Goal: Task Accomplishment & Management: Manage account settings

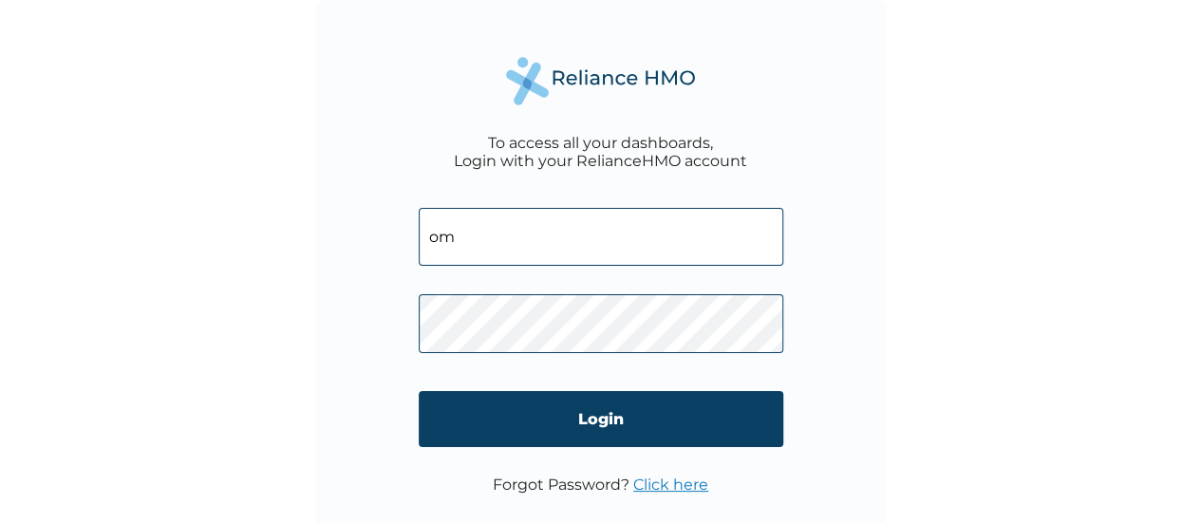
click at [413, 242] on div "To access all your dashboards, Login with your RelianceHMO account om Login For…" at bounding box center [601, 285] width 570 height 570
click at [680, 485] on link "Click here" at bounding box center [670, 485] width 75 height 18
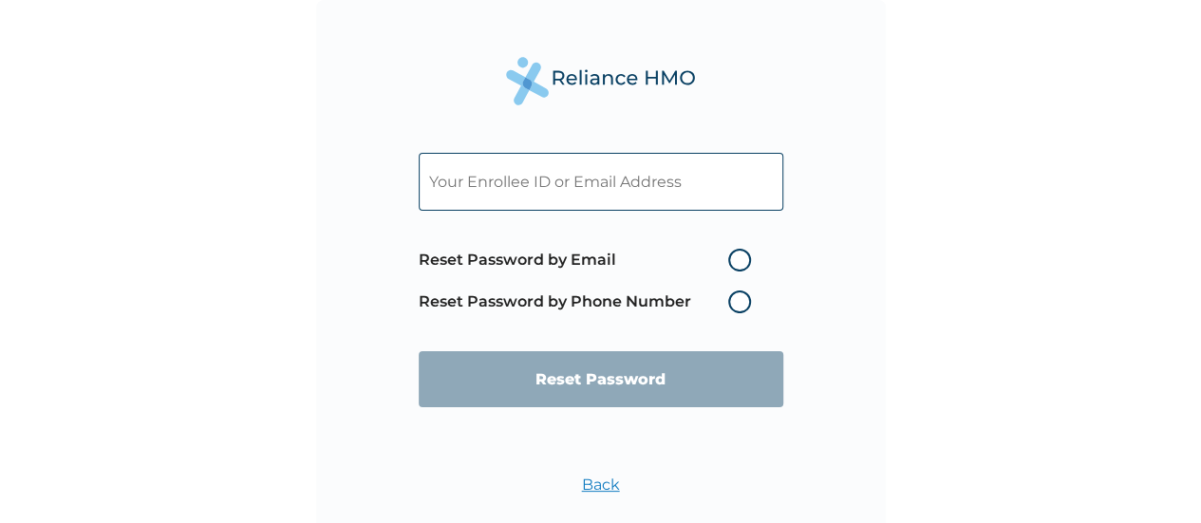
click at [574, 183] on input "text" at bounding box center [601, 182] width 365 height 58
paste input "LWW/10092/B"
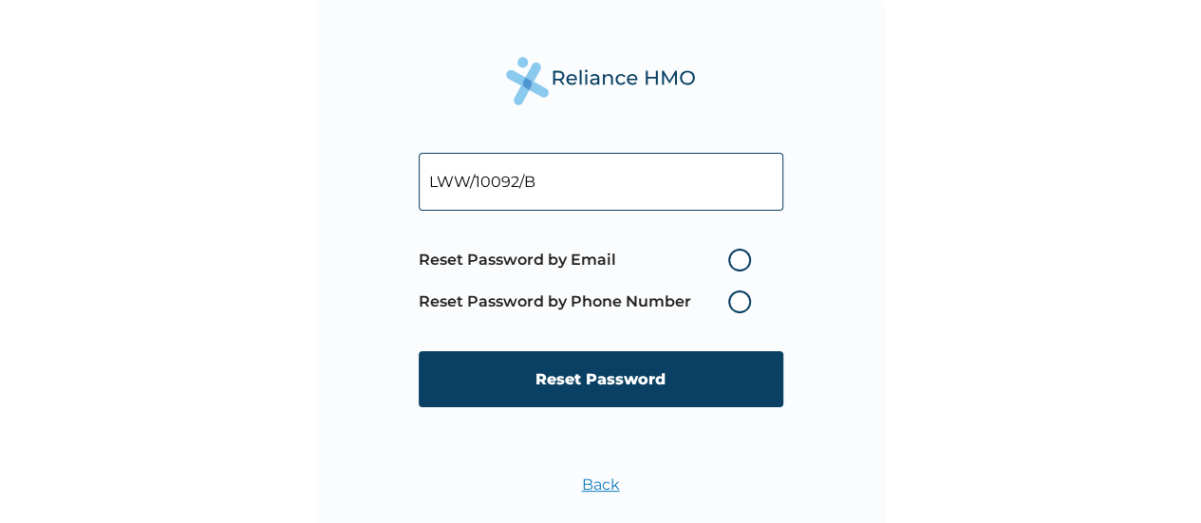
type input "LWW/10092/B"
click at [729, 261] on label "Reset Password by Email" at bounding box center [590, 260] width 342 height 23
click at [729, 261] on input "Reset Password by Email" at bounding box center [717, 260] width 30 height 30
radio input "true"
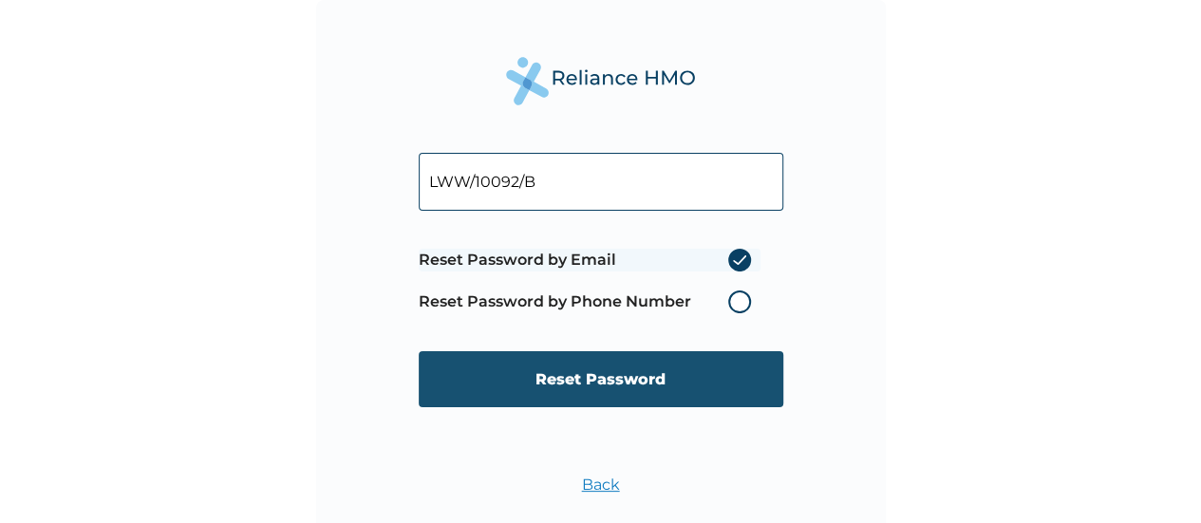
click at [659, 382] on input "Reset Password" at bounding box center [601, 379] width 365 height 56
